Goal: Information Seeking & Learning: Check status

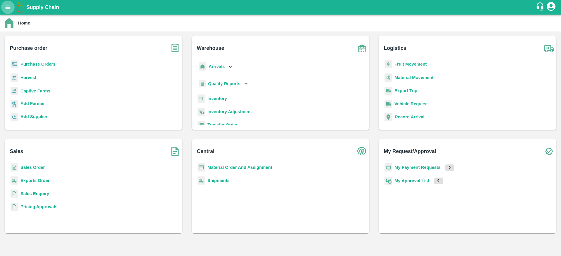
click at [4, 7] on button "open drawer" at bounding box center [7, 7] width 13 height 13
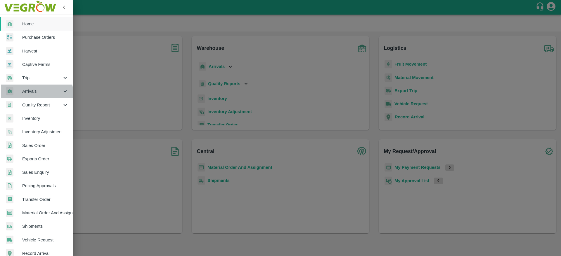
click at [36, 94] on span "Arrivals" at bounding box center [42, 91] width 40 height 6
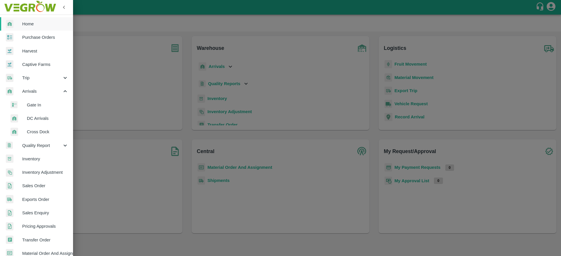
click at [40, 117] on span "DC Arrivals" at bounding box center [47, 118] width 41 height 6
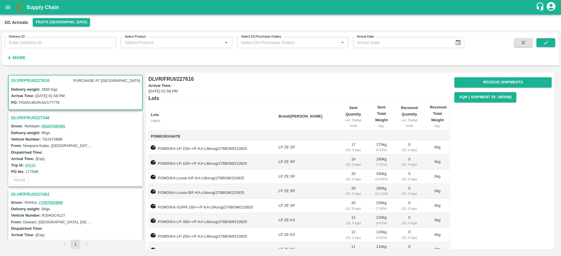
click at [36, 79] on h3 "DLVR/FRUI/227616" at bounding box center [30, 81] width 39 height 8
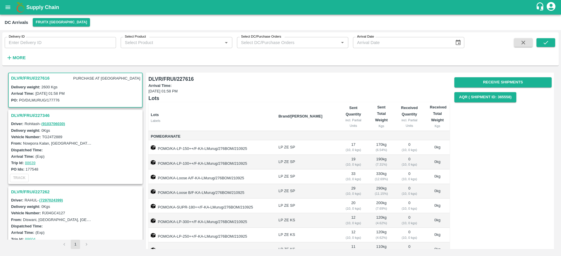
click at [27, 114] on h3 "DLVR/FRUI/227346" at bounding box center [76, 116] width 130 height 8
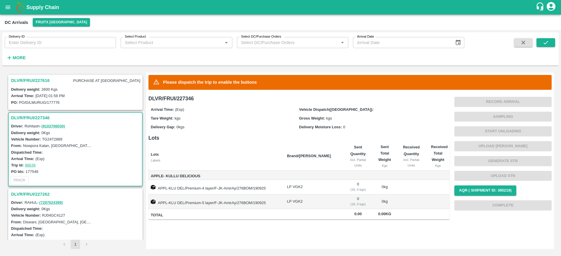
click at [30, 83] on h3 "DLVR/FRUI/227616" at bounding box center [30, 81] width 39 height 8
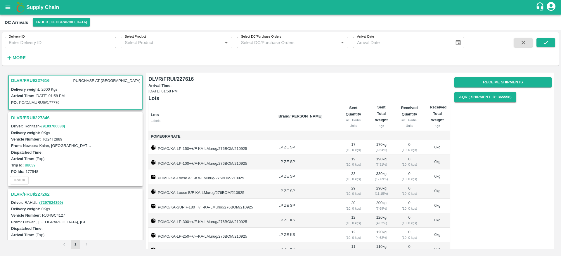
click at [32, 77] on h3 "DLVR/FRUI/227616" at bounding box center [30, 81] width 39 height 8
